Goal: Information Seeking & Learning: Check status

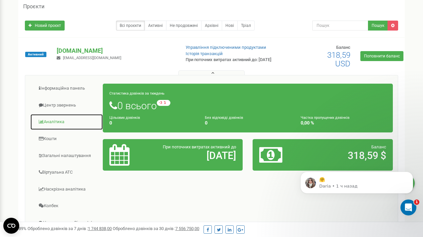
click at [59, 121] on link "Аналiтика" at bounding box center [66, 122] width 73 height 16
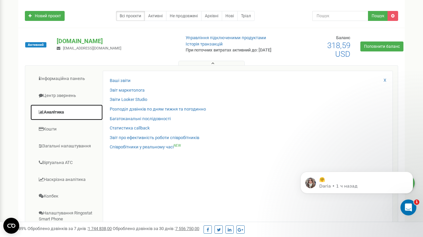
scroll to position [59, 0]
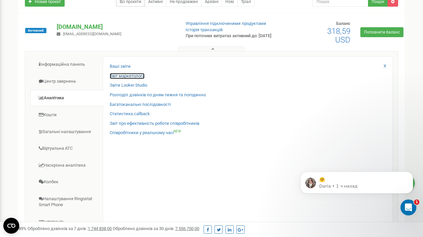
click at [134, 76] on link "Звіт маркетолога" at bounding box center [127, 76] width 35 height 6
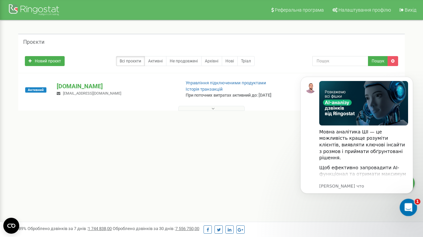
click at [412, 203] on div "Открыть службу сообщений Intercom" at bounding box center [408, 206] width 22 height 22
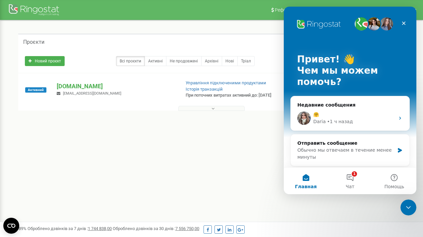
click at [347, 202] on div "Реферальна програма Налаштування профілю Вихід Проєкти Новий проєкт Всі проєкти…" at bounding box center [211, 199] width 423 height 398
click at [240, 178] on div "Реферальна програма Налаштування профілю Вихід Проєкти Новий проєкт Всі проєкти…" at bounding box center [211, 199] width 423 height 398
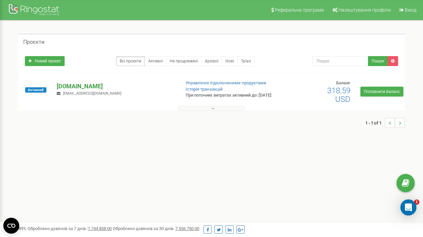
click at [73, 89] on p "[DOMAIN_NAME]" at bounding box center [116, 86] width 118 height 9
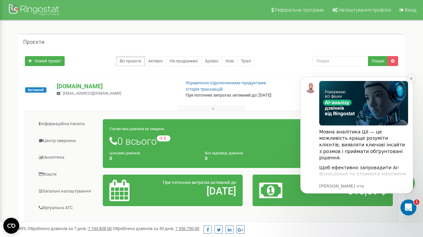
click at [410, 78] on icon "Dismiss notification" at bounding box center [412, 79] width 4 height 4
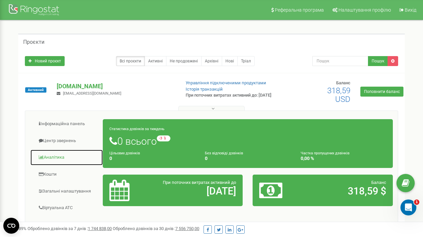
click at [52, 158] on link "Аналiтика" at bounding box center [66, 157] width 73 height 16
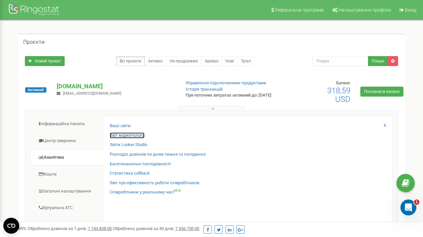
click at [134, 137] on link "Звіт маркетолога" at bounding box center [127, 135] width 35 height 6
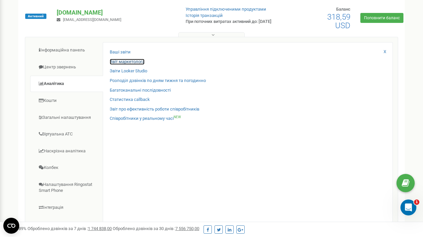
scroll to position [75, 0]
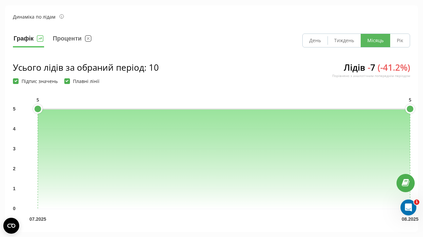
scroll to position [64, 0]
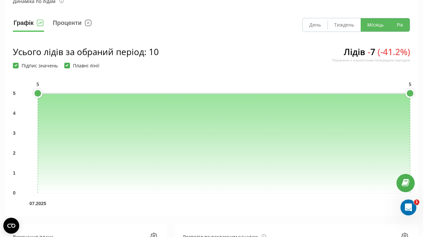
click at [402, 27] on button "Рік" at bounding box center [400, 24] width 20 height 13
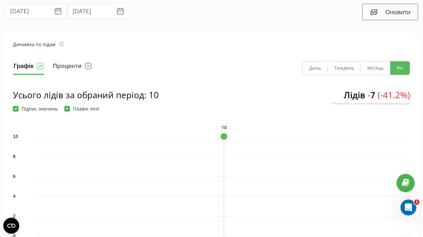
scroll to position [0, 0]
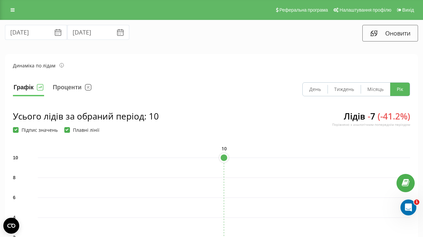
click at [56, 33] on icon at bounding box center [58, 34] width 4 height 2
click at [42, 35] on input "[DATE]" at bounding box center [36, 32] width 62 height 15
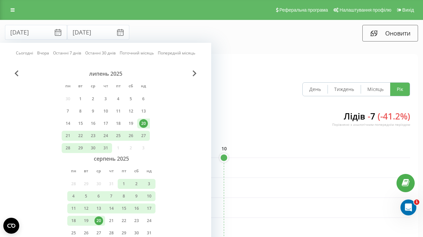
click at [21, 74] on div "липень 2025 пн вт ср чт пт сб нд 30 1 2 3 4 5 6 7 8 9 10 11 12 13 14 15 16 17 1…" at bounding box center [105, 155] width 185 height 170
click at [17, 74] on span "Previous Month" at bounding box center [17, 73] width 4 height 6
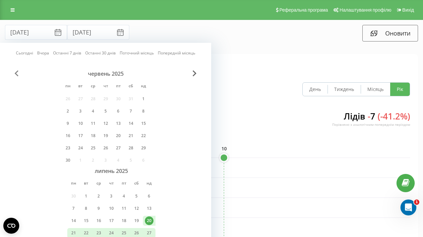
click at [17, 74] on span "Previous Month" at bounding box center [17, 73] width 4 height 6
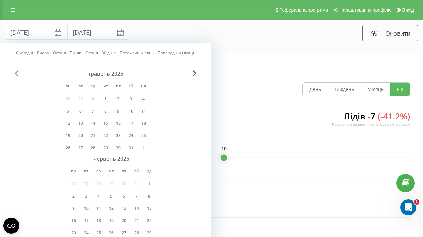
click at [17, 74] on span "Previous Month" at bounding box center [17, 73] width 4 height 6
click at [94, 97] on div "1" at bounding box center [93, 99] width 9 height 9
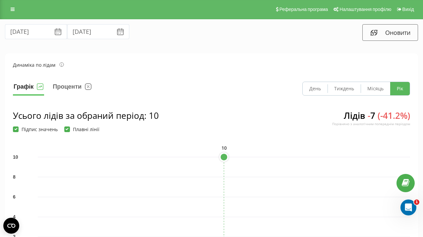
scroll to position [3, 0]
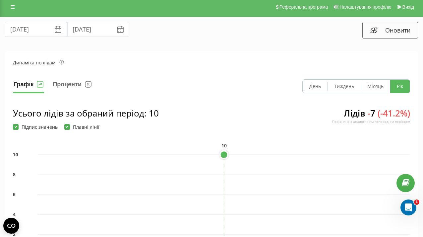
click at [55, 32] on icon at bounding box center [58, 30] width 6 height 6
click at [35, 32] on input "[DATE]" at bounding box center [36, 29] width 62 height 15
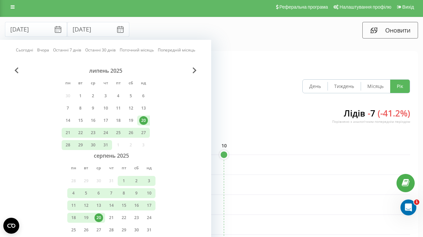
click at [19, 72] on div "липень 2025 пн вт ср чт пт сб нд 30 1 2 3 4 5 6 7 8 9 10 11 12 13 14 15 16 17 1…" at bounding box center [105, 152] width 185 height 170
click at [16, 70] on span "Previous Month" at bounding box center [17, 70] width 4 height 6
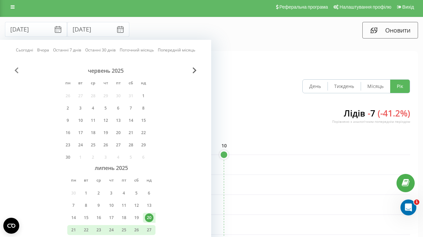
click at [16, 70] on span "Previous Month" at bounding box center [17, 70] width 4 height 6
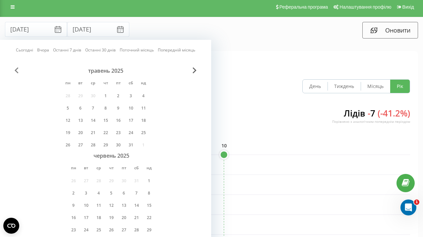
click at [16, 70] on span "Previous Month" at bounding box center [17, 70] width 4 height 6
click at [95, 94] on div "1" at bounding box center [93, 96] width 9 height 9
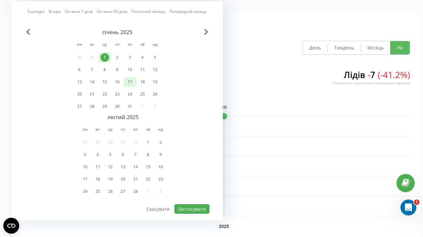
scroll to position [66, 0]
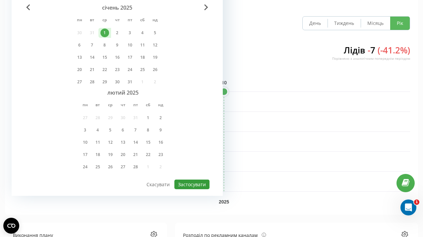
click at [188, 182] on button "Застосувати" at bounding box center [191, 184] width 35 height 10
type input "[DATE]"
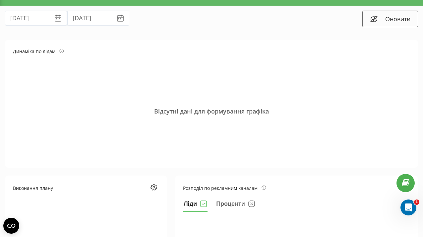
scroll to position [9, 0]
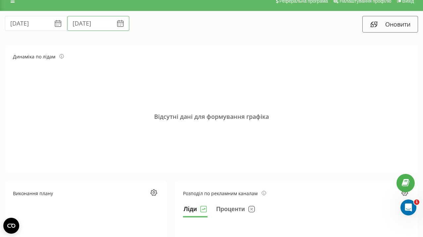
click at [99, 24] on input "[DATE]" at bounding box center [98, 23] width 62 height 15
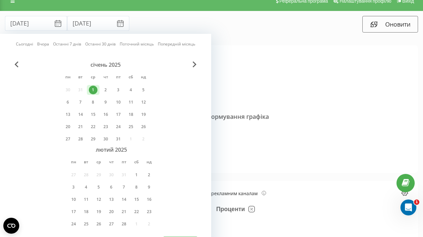
click at [194, 61] on div "Сьогодні Вчора Останні 7 днів Останні 30 днів Поточний місяць Попередній місяць…" at bounding box center [105, 143] width 211 height 219
click at [195, 61] on div "Сьогодні Вчора Останні 7 днів Останні 30 днів Поточний місяць Попередній місяць…" at bounding box center [105, 143] width 211 height 219
click at [195, 63] on span "Next Month" at bounding box center [195, 64] width 4 height 6
click at [195, 64] on span "Next Month" at bounding box center [195, 64] width 4 height 6
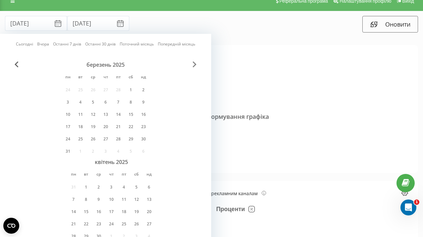
click at [195, 64] on span "Next Month" at bounding box center [195, 64] width 4 height 6
click at [98, 210] on div "20" at bounding box center [99, 211] width 9 height 9
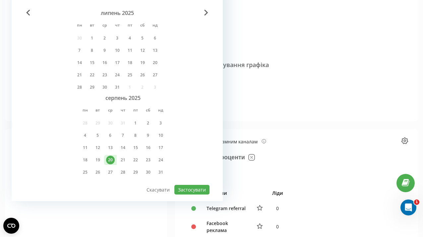
scroll to position [69, 0]
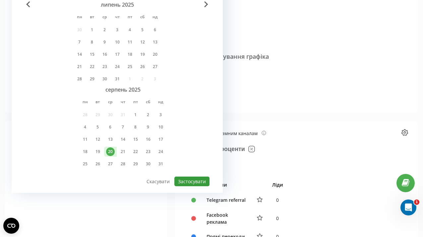
click at [191, 183] on button "Застосувати" at bounding box center [191, 181] width 35 height 10
type input "[DATE]"
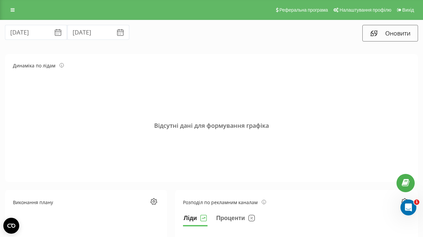
click at [54, 33] on icon at bounding box center [58, 33] width 8 height 8
click at [36, 35] on input "[DATE]" at bounding box center [36, 32] width 62 height 15
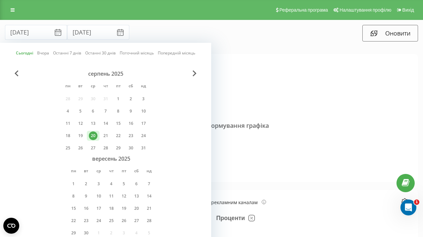
click at [20, 71] on div "серпень 2025 пн вт ср чт пт сб нд 28 29 30 31 1 2 3 4 5 6 7 8 9 10 11 12 13 14 …" at bounding box center [105, 155] width 185 height 170
click at [17, 73] on span "Previous Month" at bounding box center [17, 73] width 4 height 6
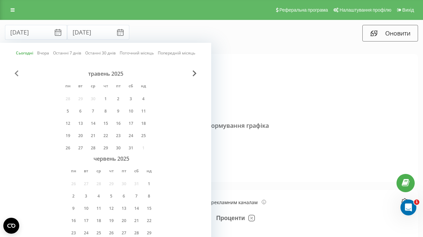
click at [17, 73] on span "Previous Month" at bounding box center [17, 73] width 4 height 6
click at [94, 97] on div "1" at bounding box center [93, 99] width 9 height 9
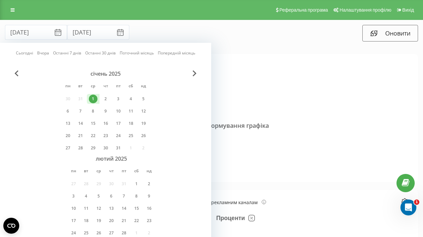
click at [191, 72] on div "січень 2025 пн вт ср чт пт сб нд 30 31 1 2 3 4 5 6 7 8 9 10 11 12 13 14 15 16 1…" at bounding box center [105, 155] width 185 height 170
click at [193, 72] on span "Next Month" at bounding box center [195, 73] width 4 height 6
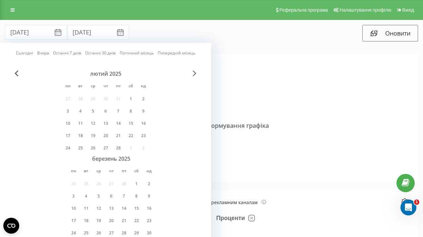
click at [193, 72] on span "Next Month" at bounding box center [195, 73] width 4 height 6
click at [87, 222] on div "19" at bounding box center [86, 220] width 9 height 9
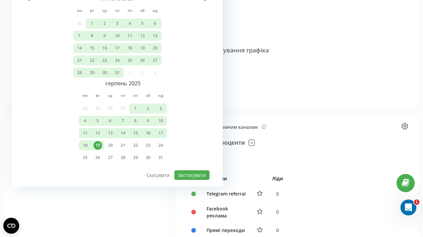
scroll to position [117, 0]
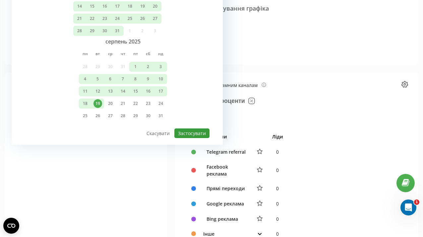
click at [189, 131] on button "Застосувати" at bounding box center [191, 133] width 35 height 10
type input "[DATE]"
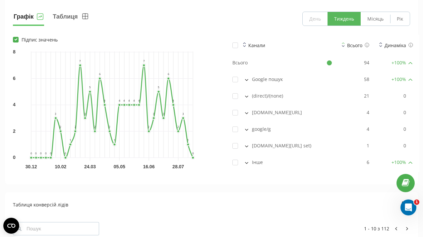
scroll to position [500, 0]
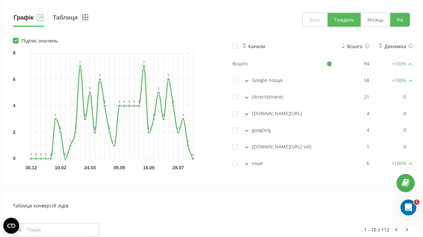
click at [398, 20] on button "Рік" at bounding box center [400, 20] width 20 height 14
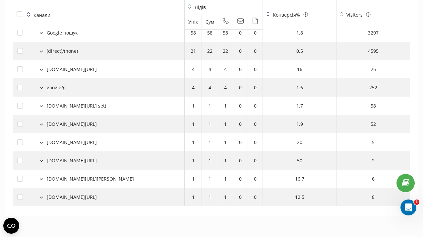
scroll to position [661, 0]
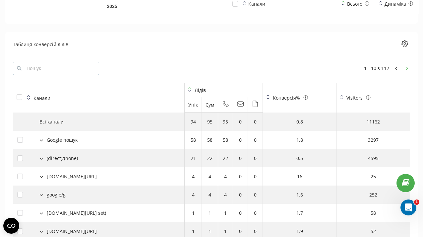
click at [408, 67] on icon at bounding box center [407, 68] width 2 height 3
